Goal: Task Accomplishment & Management: Manage account settings

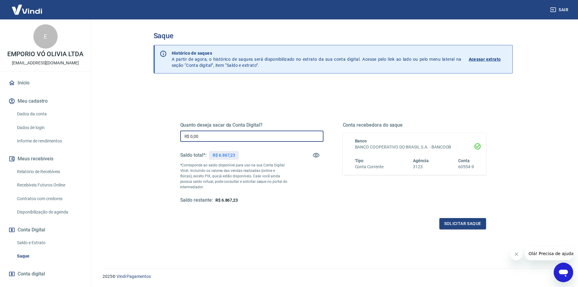
drag, startPoint x: 206, startPoint y: 140, endPoint x: 200, endPoint y: 134, distance: 7.7
click at [190, 138] on input "R$ 0,00" at bounding box center [251, 136] width 143 height 11
drag, startPoint x: 212, startPoint y: 136, endPoint x: 186, endPoint y: 138, distance: 25.8
click at [186, 138] on input "R$ 6.827,23" at bounding box center [251, 136] width 143 height 11
type input "R$ 6.867,23"
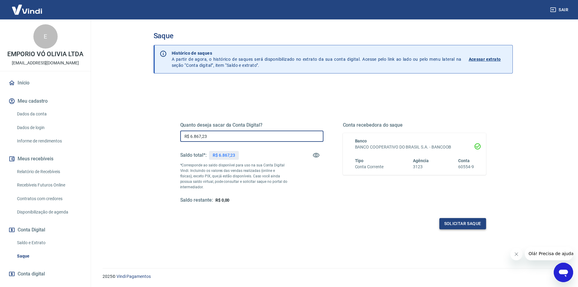
click at [471, 222] on button "Solicitar saque" at bounding box center [463, 223] width 47 height 11
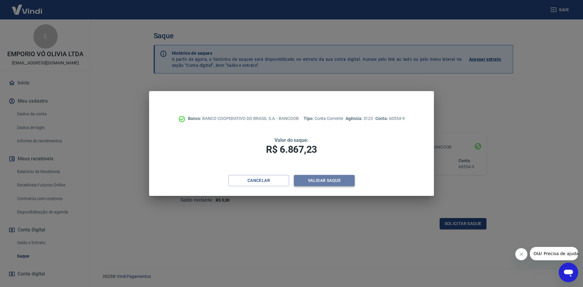
click at [332, 180] on button "Validar saque" at bounding box center [324, 180] width 61 height 11
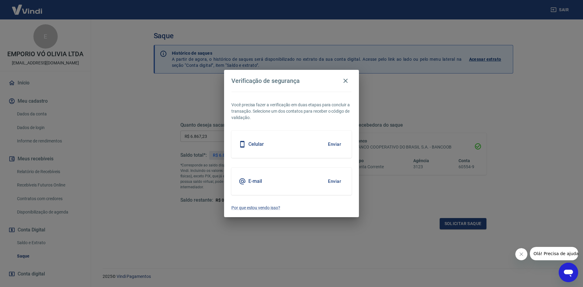
click at [317, 182] on div "E-mail Enviar" at bounding box center [291, 181] width 120 height 27
click at [329, 182] on button "Enviar" at bounding box center [335, 181] width 20 height 13
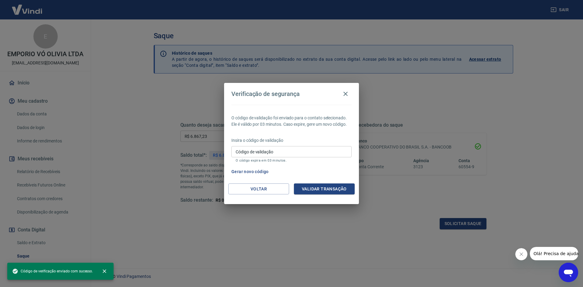
click at [277, 152] on input "Código de validação" at bounding box center [291, 151] width 120 height 11
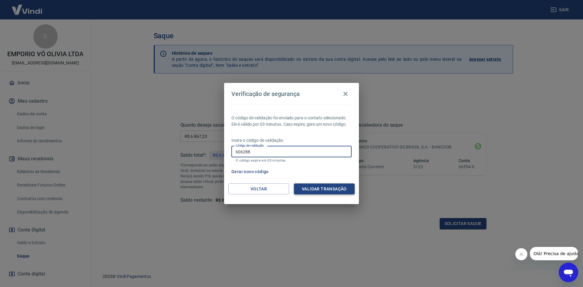
type input "606288"
click at [337, 191] on button "Validar transação" at bounding box center [324, 188] width 61 height 11
